Goal: Find specific page/section: Find specific page/section

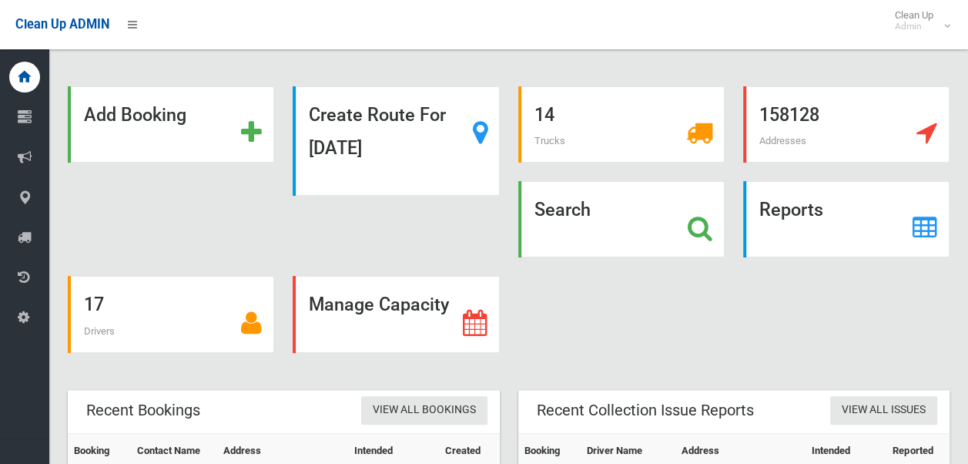
click at [568, 216] on strong "Search" at bounding box center [563, 210] width 56 height 22
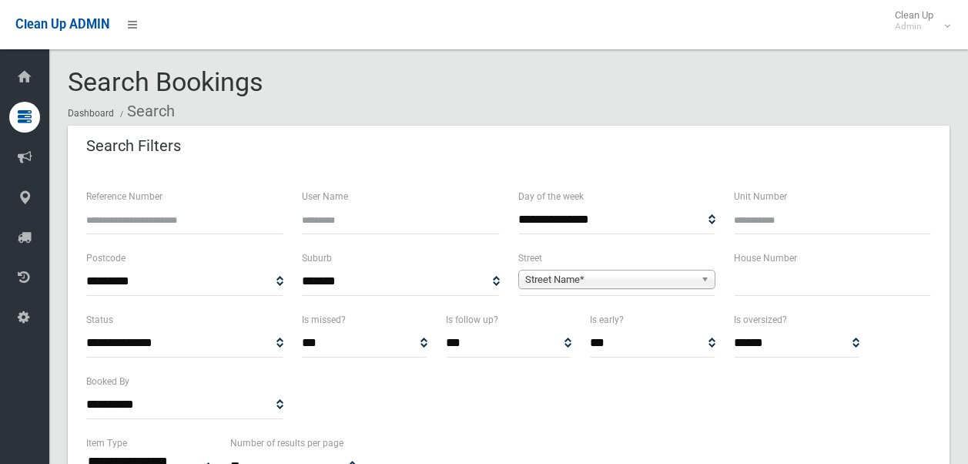
select select
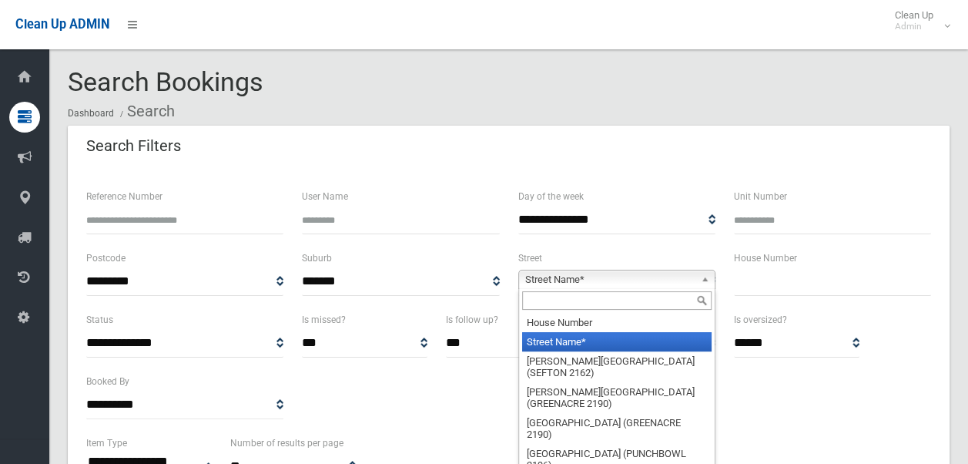
click at [588, 282] on span "Street Name*" at bounding box center [609, 279] width 169 height 18
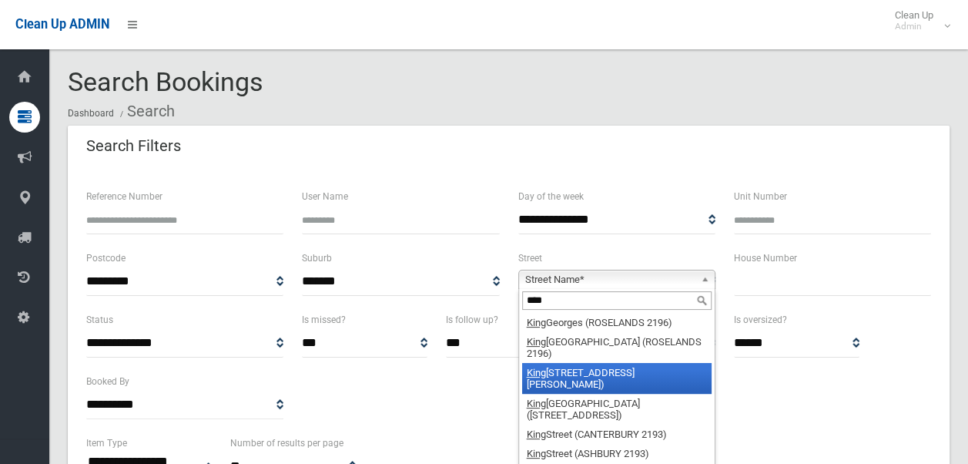
type input "****"
click at [590, 371] on li "[PERSON_NAME][STREET_ADDRESS][PERSON_NAME])" at bounding box center [616, 378] width 189 height 31
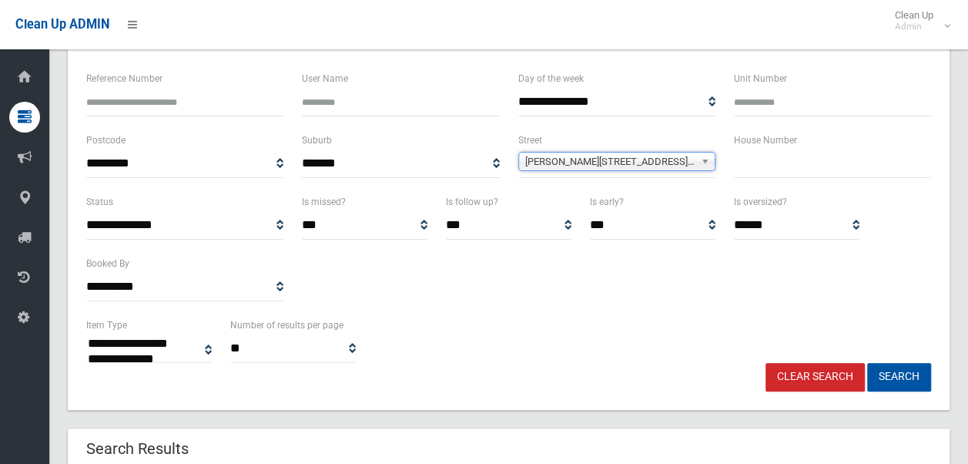
scroll to position [128, 0]
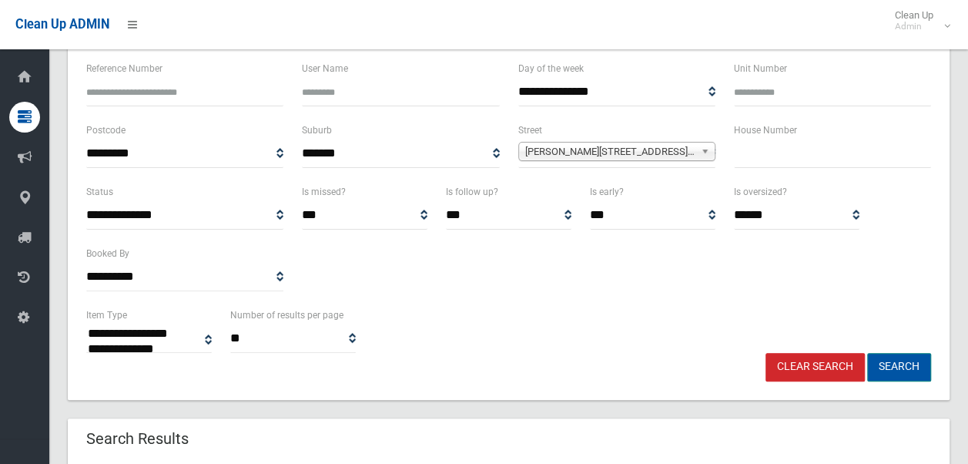
click at [900, 368] on button "Search" at bounding box center [899, 367] width 64 height 28
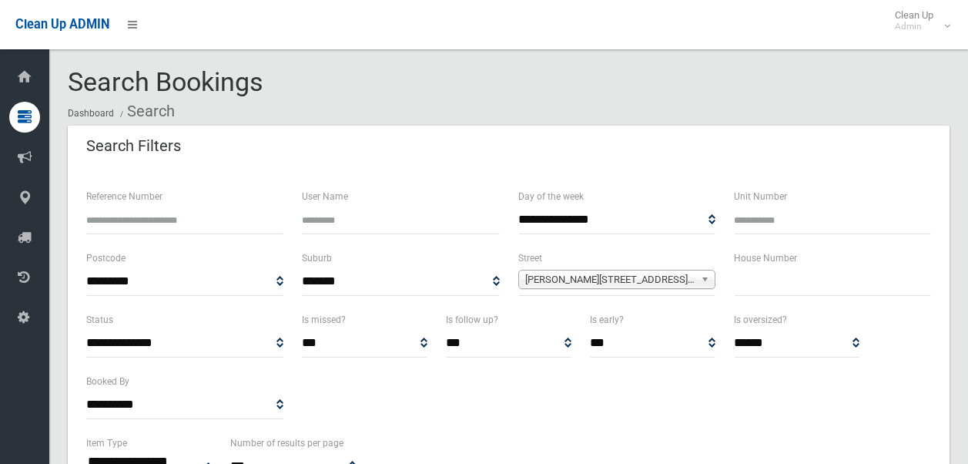
select select
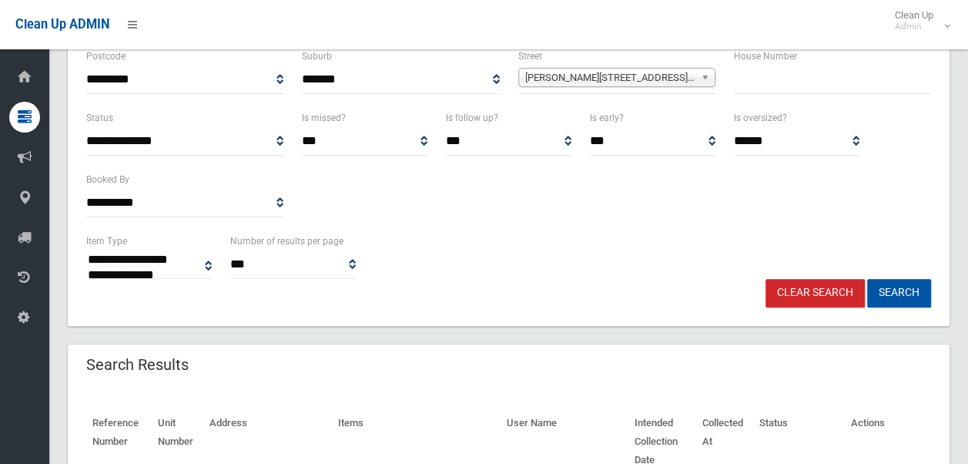
scroll to position [179, 0]
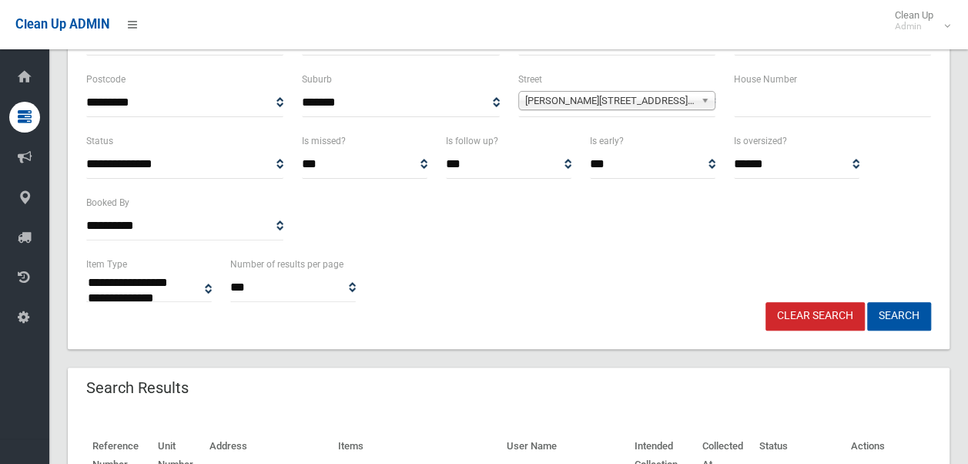
click at [833, 314] on link "Clear Search" at bounding box center [815, 316] width 99 height 28
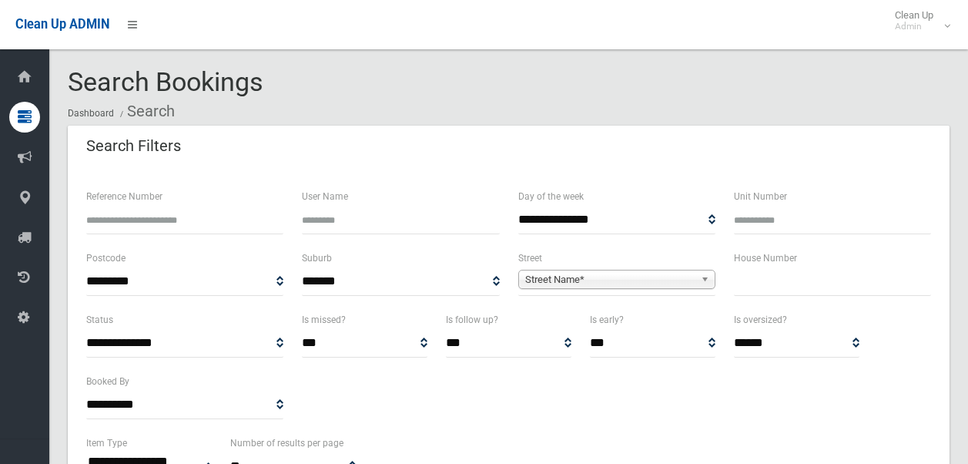
select select
